Goal: Task Accomplishment & Management: Use online tool/utility

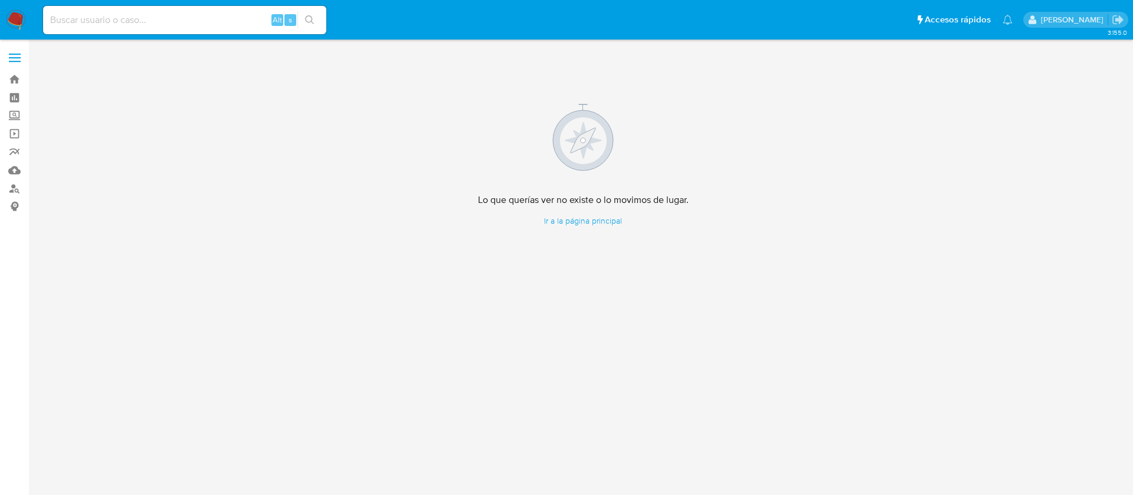
click at [25, 15] on img at bounding box center [16, 20] width 20 height 20
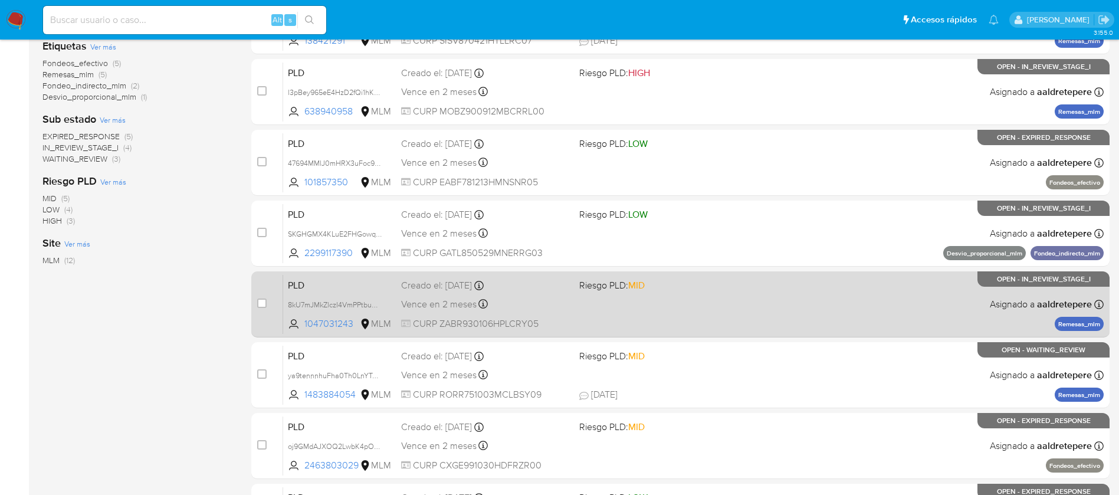
scroll to position [266, 0]
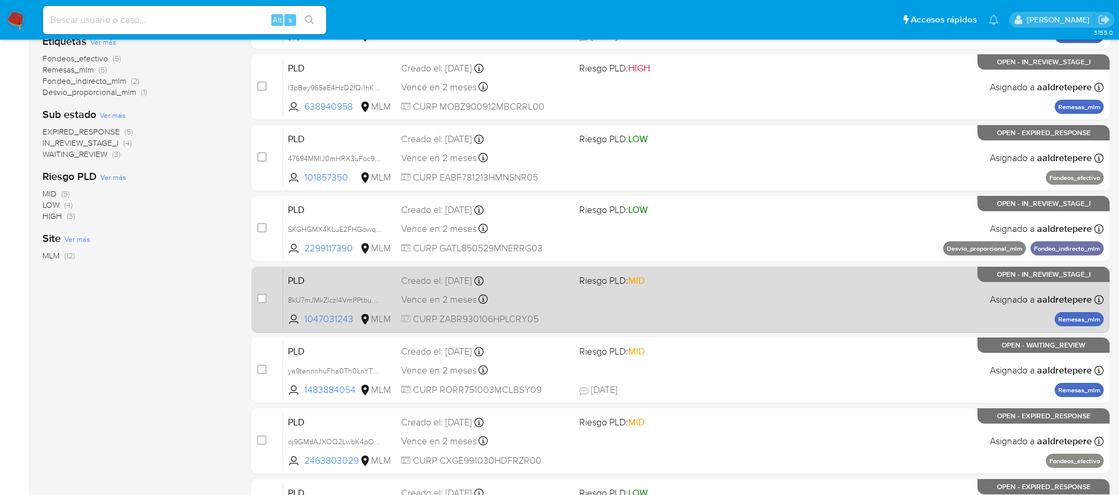
click at [882, 287] on div "PLD 8kU7mJMkZlczI4VmPPtbuUmx 1047031243 MLM Riesgo PLD: MID Creado el: [DATE] C…" at bounding box center [693, 300] width 821 height 60
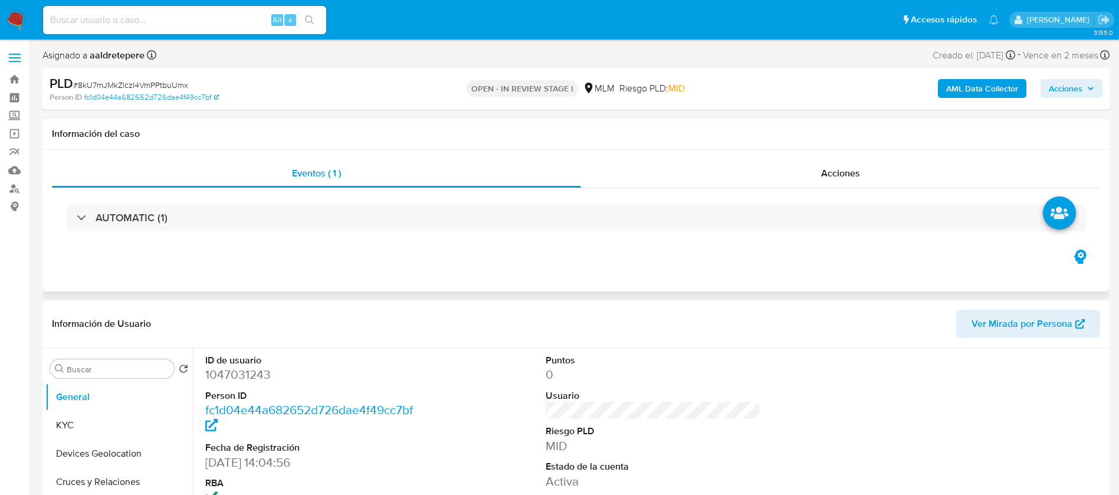
select select "10"
click at [119, 412] on button "KYC" at bounding box center [114, 425] width 138 height 28
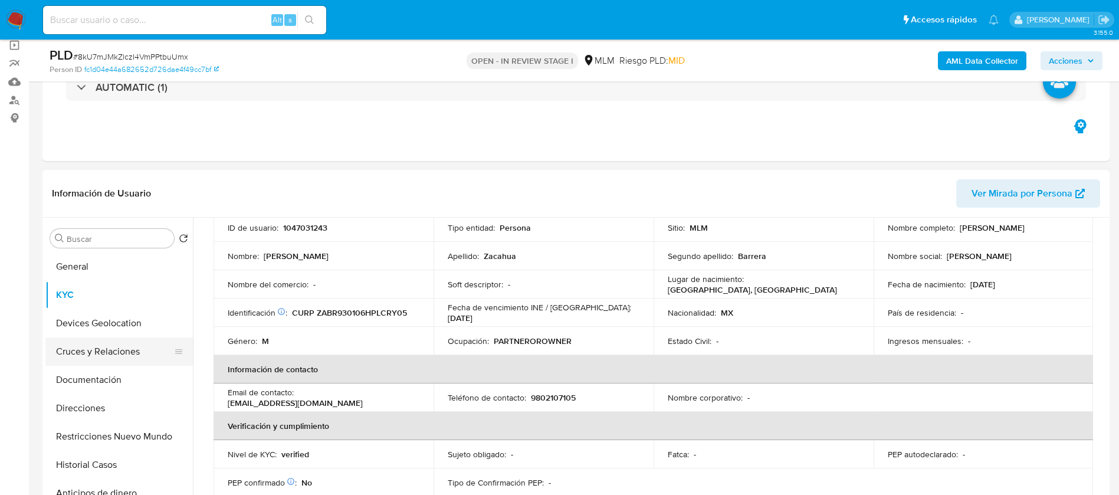
scroll to position [89, 0]
click at [113, 438] on button "Archivos adjuntos" at bounding box center [114, 433] width 138 height 28
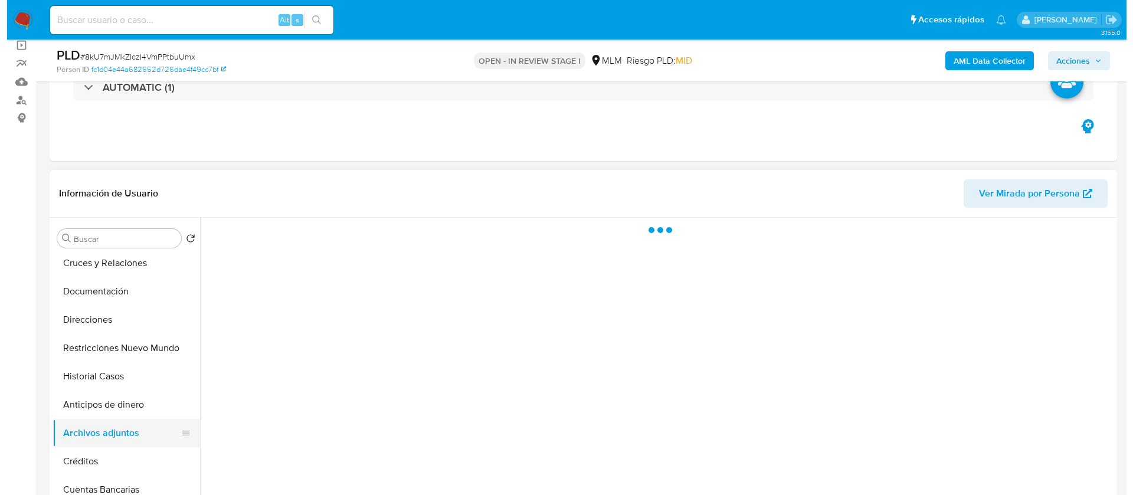
scroll to position [0, 0]
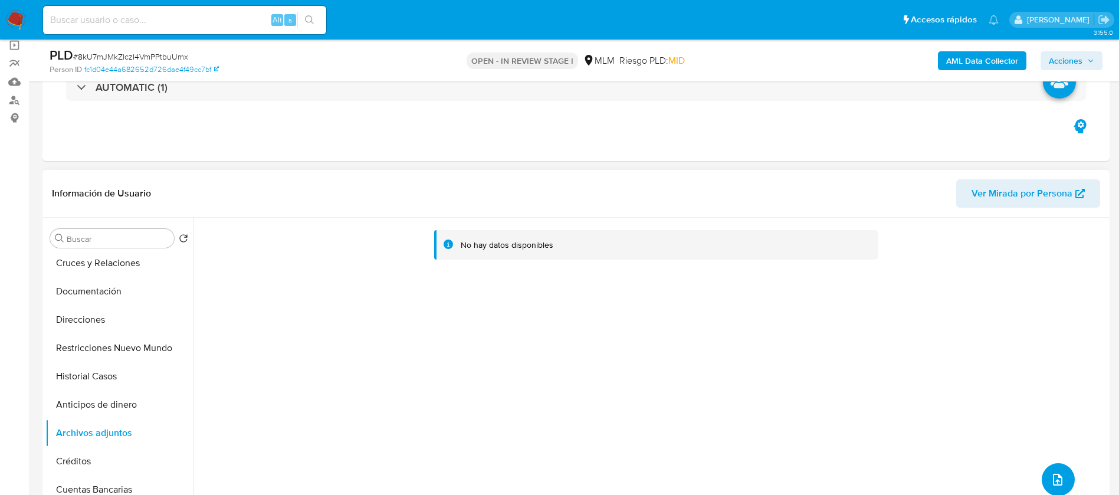
click at [1065, 477] on button "upload-file" at bounding box center [1058, 479] width 33 height 33
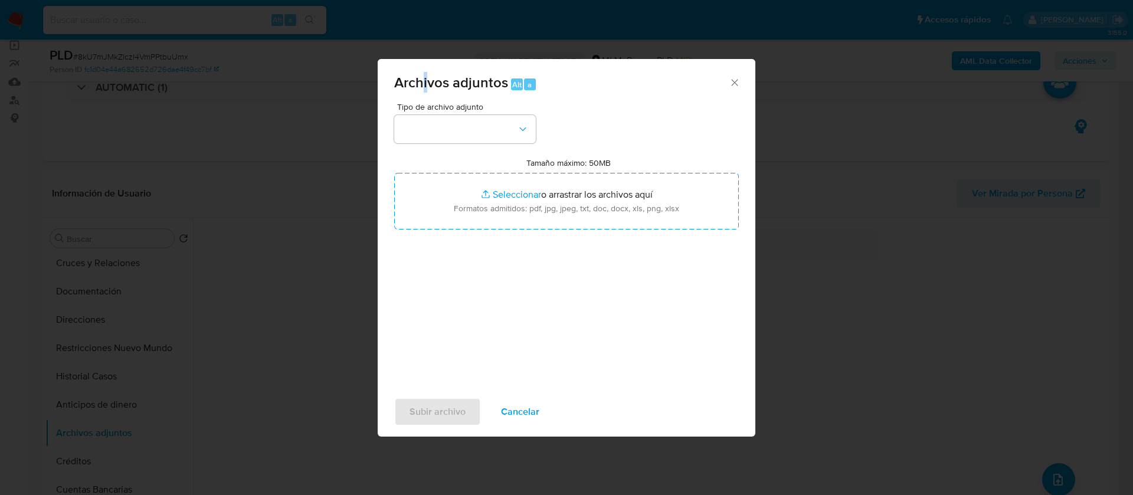
drag, startPoint x: 426, startPoint y: 84, endPoint x: 418, endPoint y: 109, distance: 25.9
click at [423, 87] on span "Archivos adjuntos" at bounding box center [451, 82] width 114 height 21
click at [435, 132] on button "button" at bounding box center [465, 129] width 142 height 28
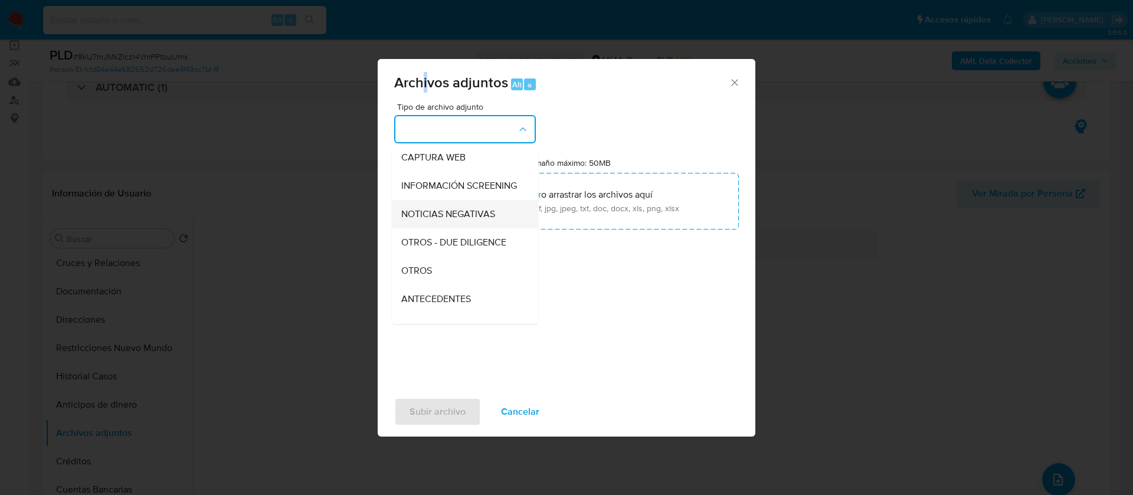
scroll to position [122, 0]
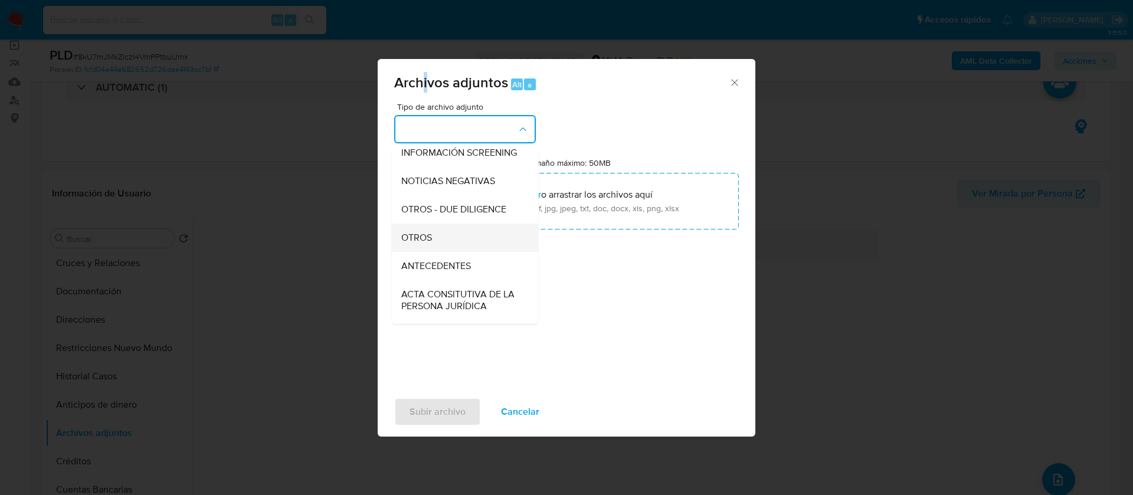
click at [452, 241] on div "OTROS" at bounding box center [461, 238] width 120 height 28
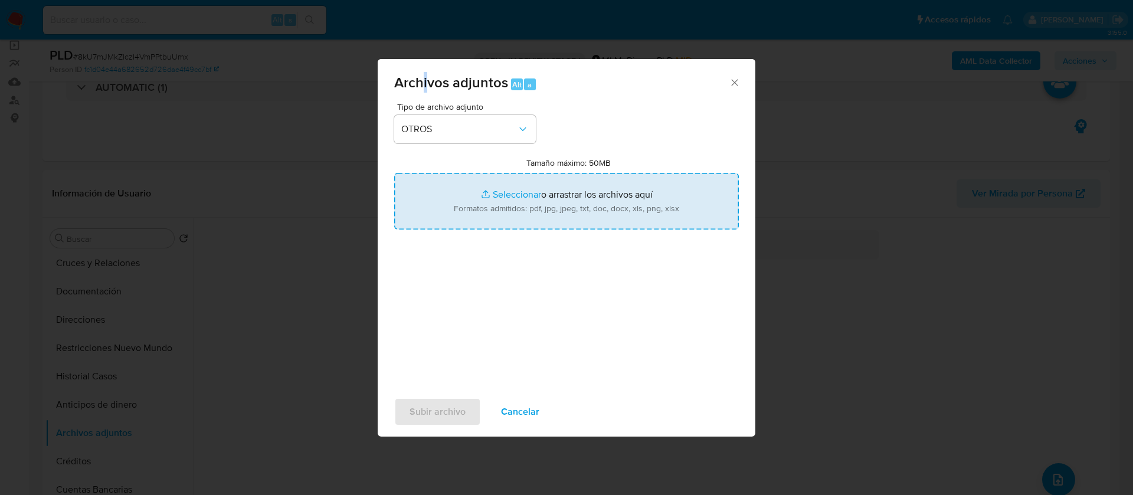
click at [536, 223] on input "Tamaño máximo: 50MB Seleccionar archivos" at bounding box center [566, 201] width 345 height 57
type input "C:\fakepath\1047031243_Reynaldo Zacahua Barrera_AGOSTO_2025.pdf"
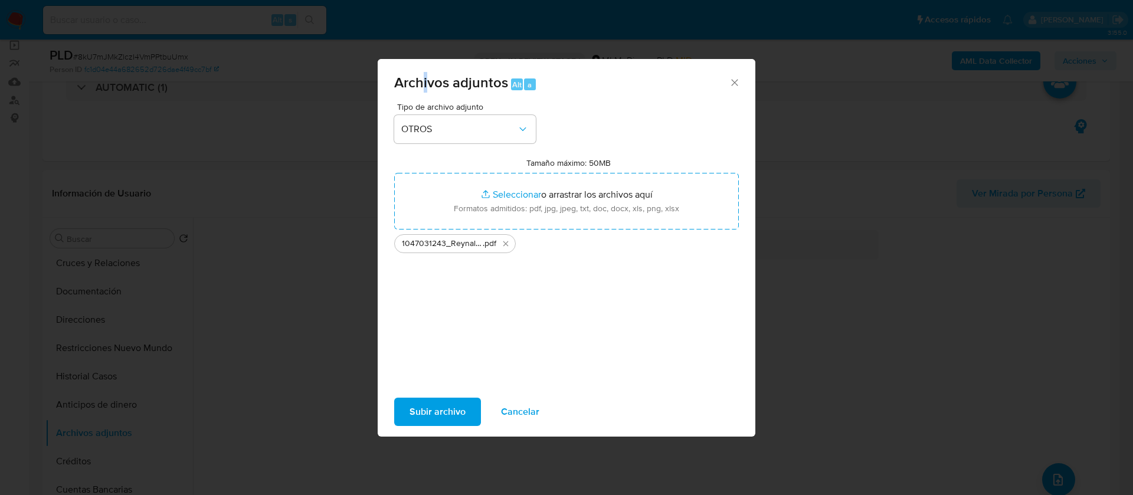
click at [408, 402] on button "Subir archivo" at bounding box center [437, 412] width 87 height 28
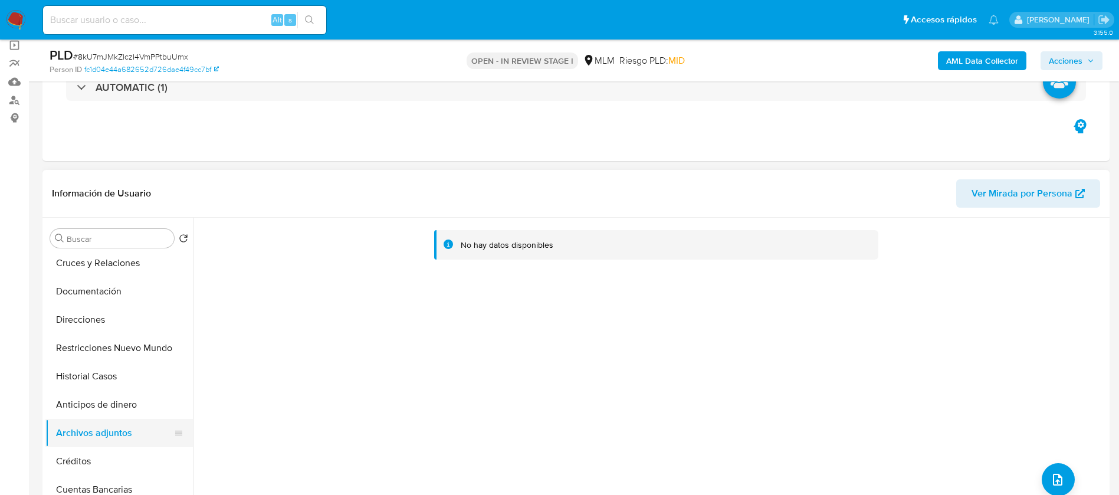
drag, startPoint x: 101, startPoint y: 457, endPoint x: 107, endPoint y: 442, distance: 15.7
click at [103, 457] on button "Créditos" at bounding box center [119, 461] width 148 height 28
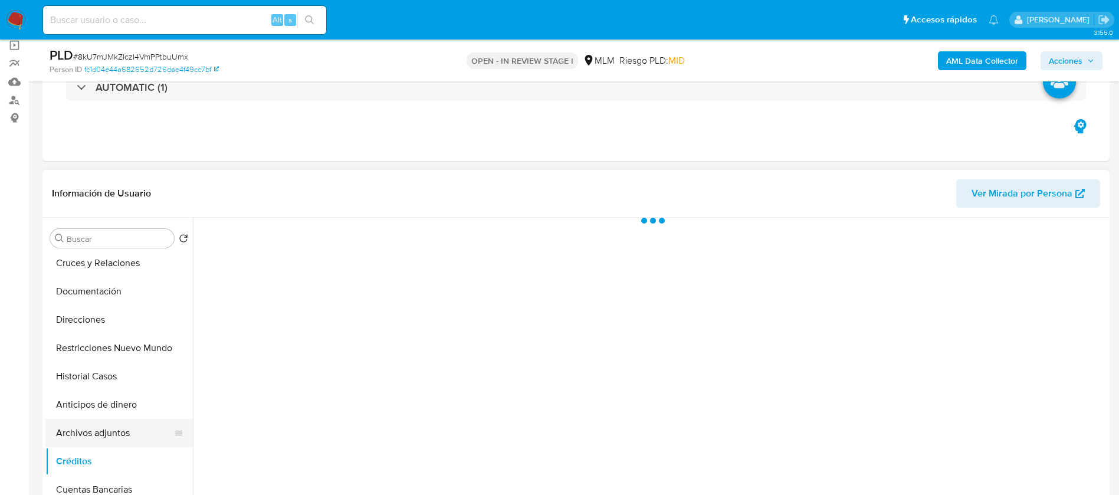
click at [109, 435] on button "Archivos adjuntos" at bounding box center [114, 433] width 138 height 28
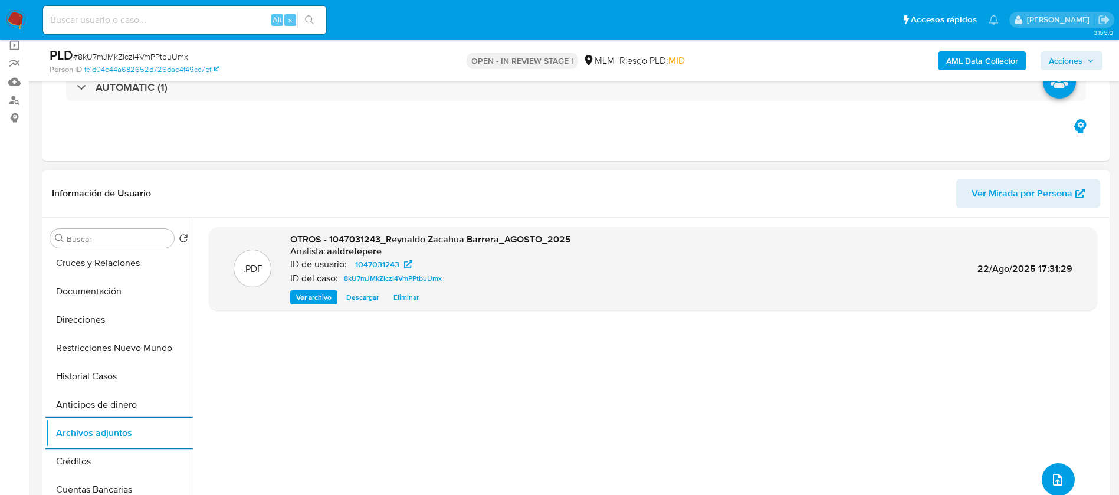
click at [1045, 483] on button "upload-file" at bounding box center [1058, 479] width 33 height 33
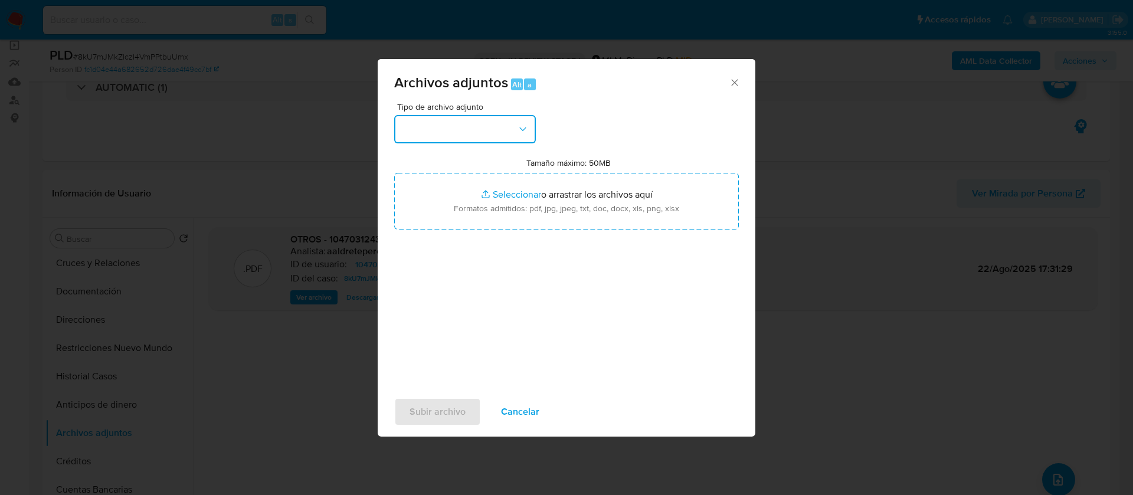
click at [430, 137] on button "button" at bounding box center [465, 129] width 142 height 28
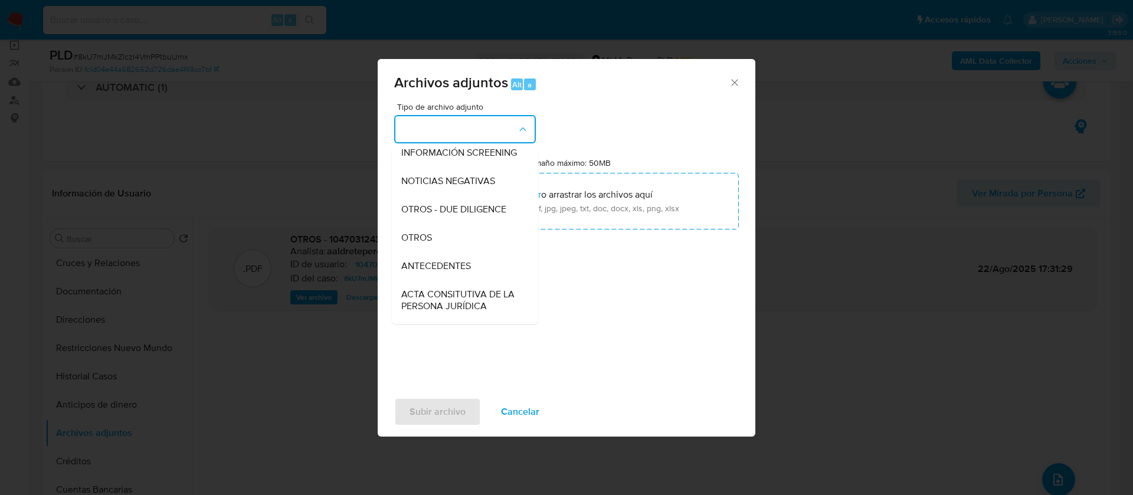
drag, startPoint x: 442, startPoint y: 256, endPoint x: 480, endPoint y: 240, distance: 41.3
click at [442, 252] on div "OTROS" at bounding box center [461, 238] width 120 height 28
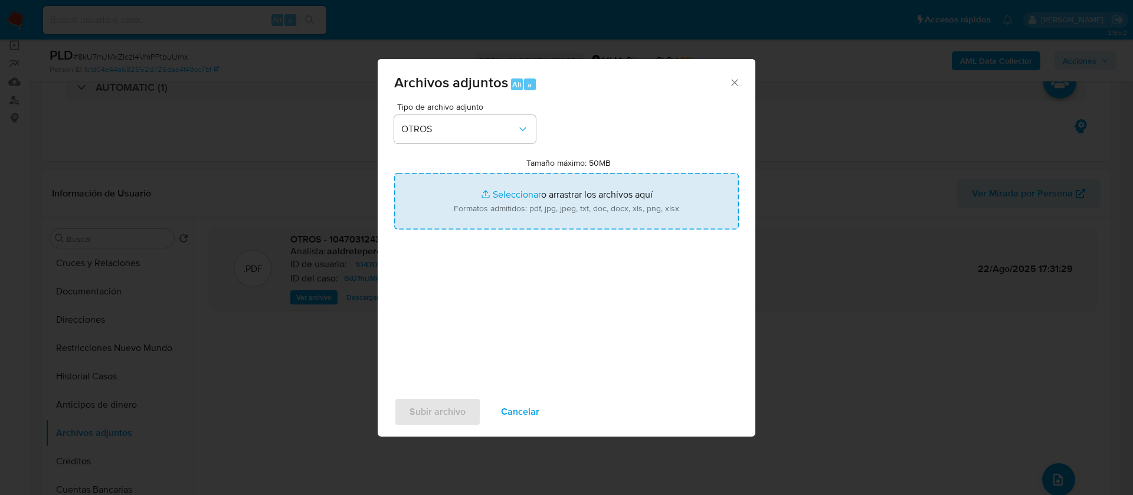
click at [561, 207] on input "Tamaño máximo: 50MB Seleccionar archivos" at bounding box center [566, 201] width 345 height 57
type input "C:\fakepath\1047031243_REYNALDO ZACAHUA BARRERA_AGOSTO 2025.xlsx"
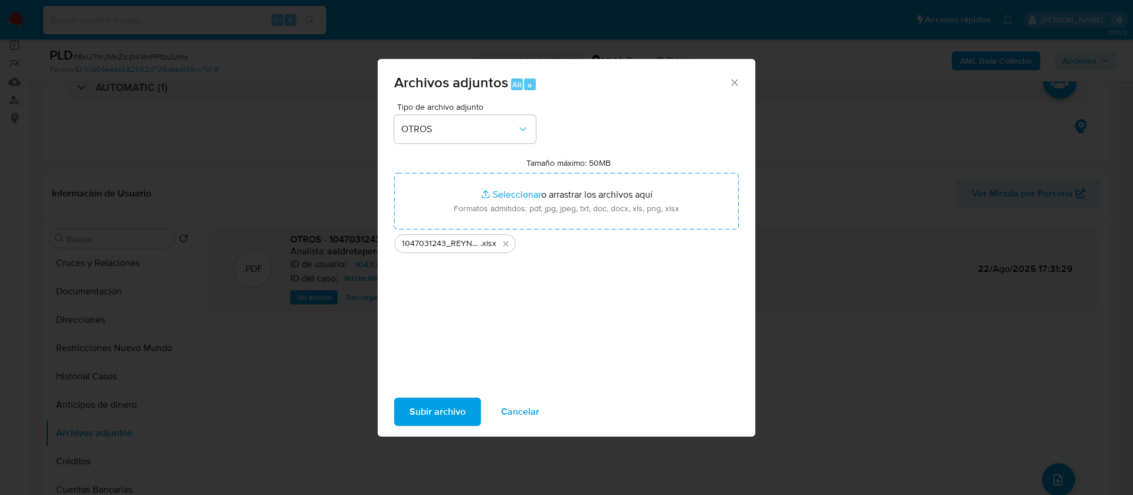
drag, startPoint x: 425, startPoint y: 399, endPoint x: 425, endPoint y: 407, distance: 7.7
click at [425, 407] on span "Subir archivo" at bounding box center [438, 412] width 56 height 26
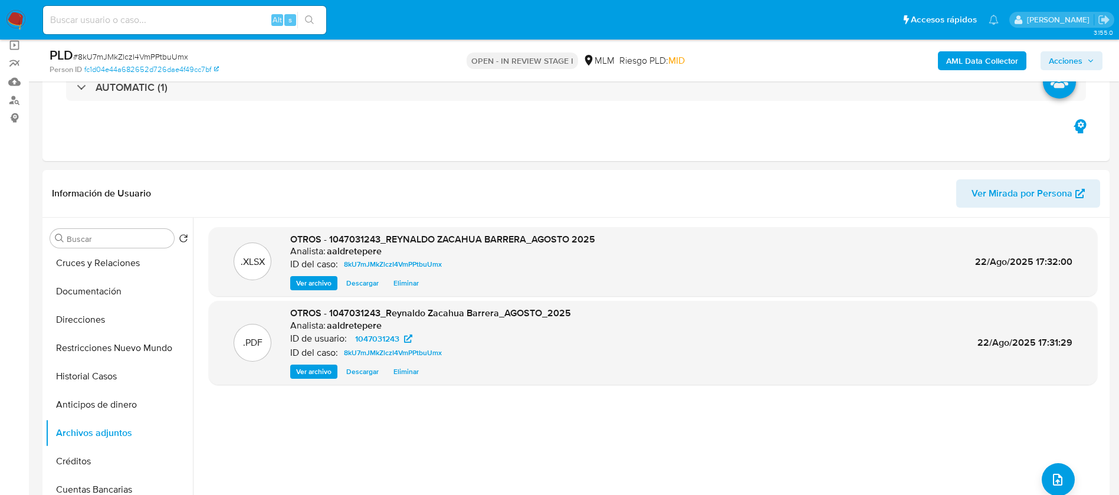
click at [1073, 63] on span "Acciones" at bounding box center [1066, 60] width 34 height 19
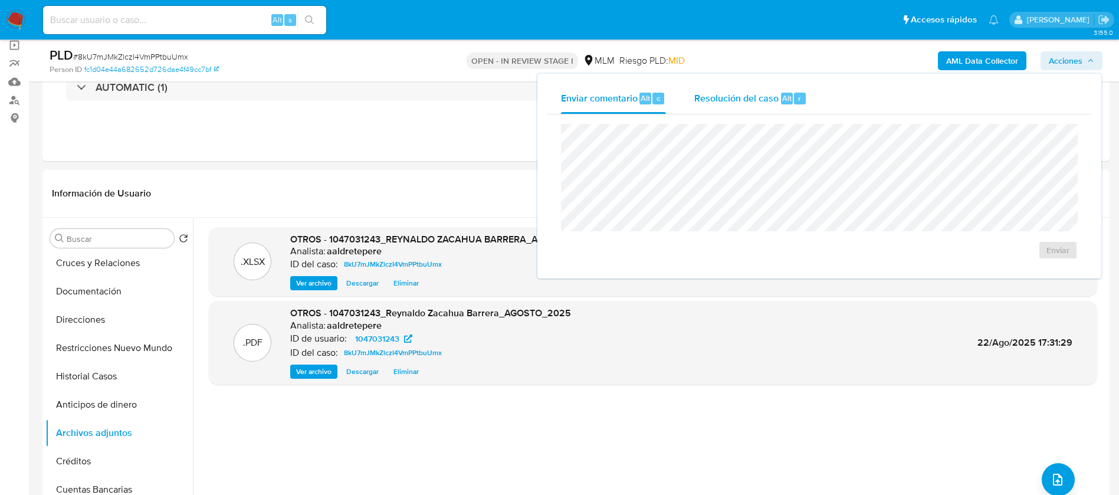
click at [730, 106] on div "Resolución del caso Alt r" at bounding box center [751, 98] width 113 height 31
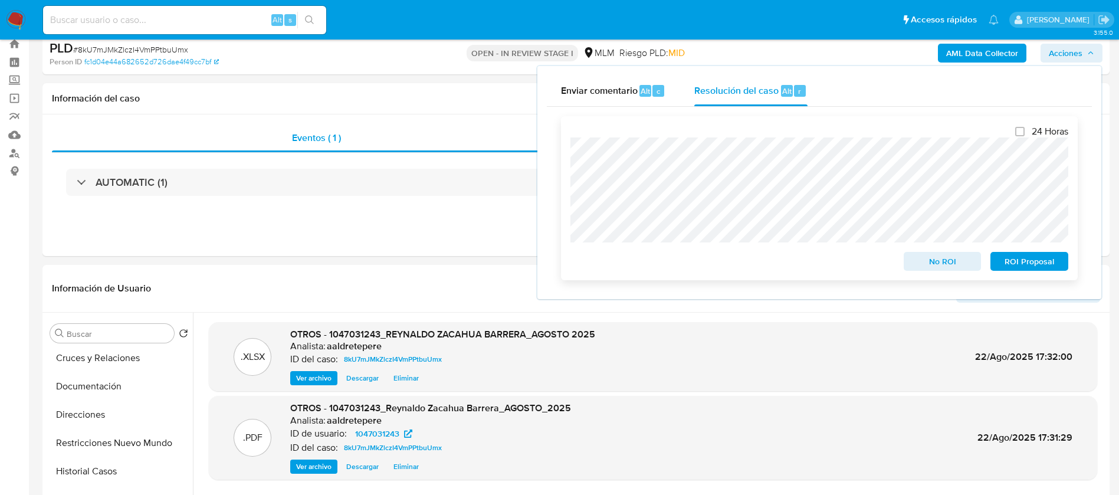
scroll to position [0, 0]
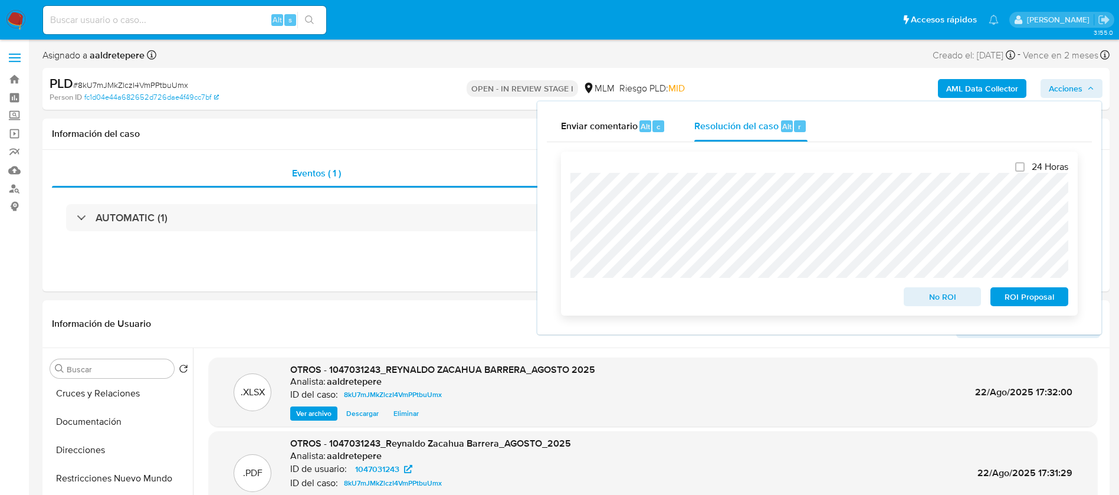
click at [939, 294] on span "No ROI" at bounding box center [942, 297] width 61 height 17
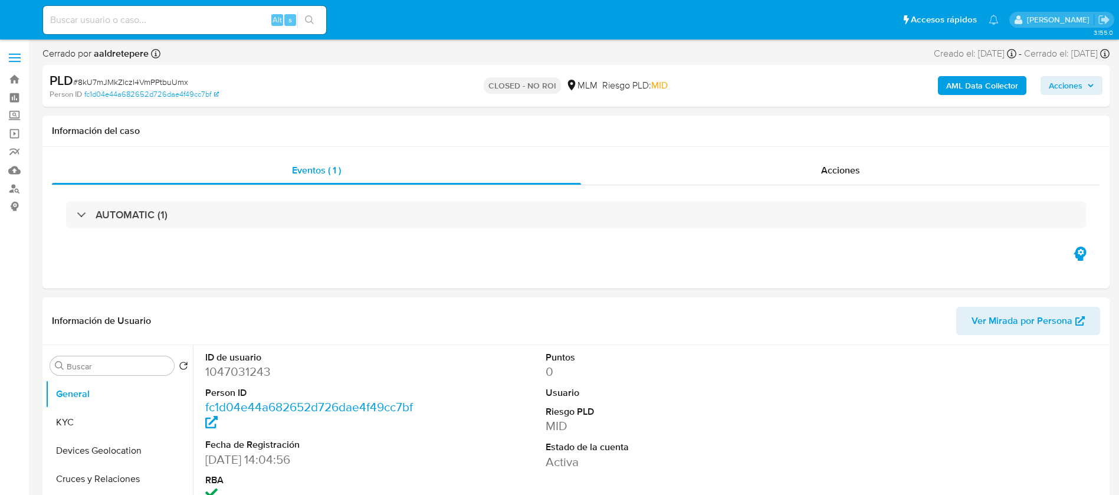
select select "10"
